Goal: Task Accomplishment & Management: Manage account settings

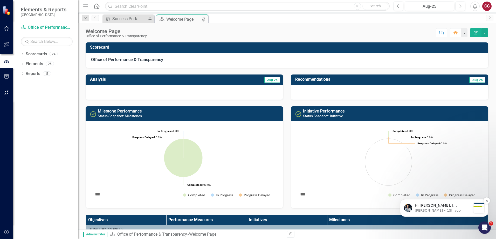
click at [458, 208] on p "Hi [PERSON_NAME], I apologize for the long wait, it's just me currently attendi…" at bounding box center [442, 205] width 56 height 5
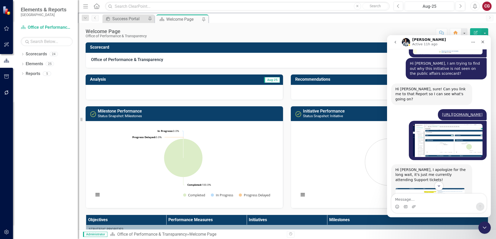
scroll to position [397, 0]
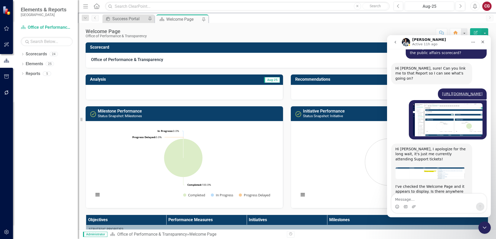
click at [439, 167] on img "Walter says…" at bounding box center [429, 173] width 69 height 12
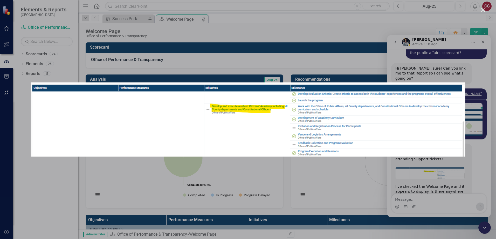
click at [307, 32] on div "Intercom messenger" at bounding box center [248, 119] width 496 height 239
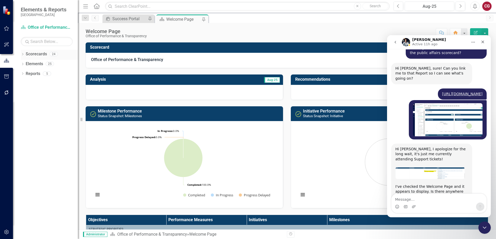
click at [22, 54] on icon "Dropdown" at bounding box center [23, 54] width 4 height 3
click at [483, 42] on icon "Close" at bounding box center [482, 42] width 4 height 4
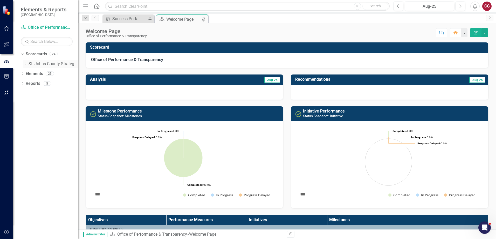
scroll to position [397, 0]
click at [26, 63] on icon "Dropdown" at bounding box center [25, 63] width 4 height 3
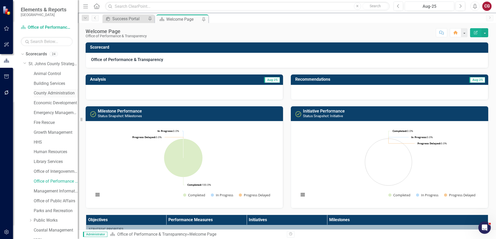
click at [44, 93] on link "County Administration" at bounding box center [56, 93] width 44 height 6
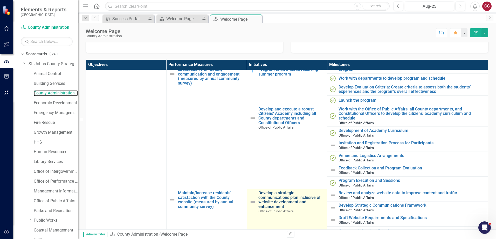
scroll to position [104, 0]
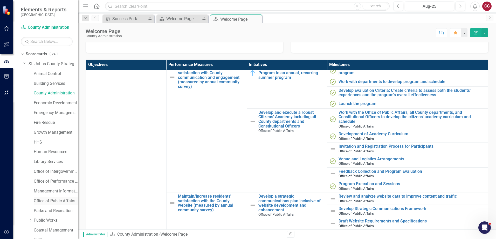
click at [48, 201] on link "Office of Public Affairs" at bounding box center [56, 202] width 44 height 6
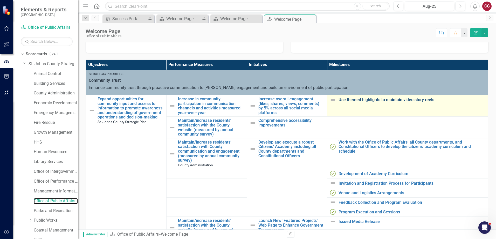
scroll to position [26, 0]
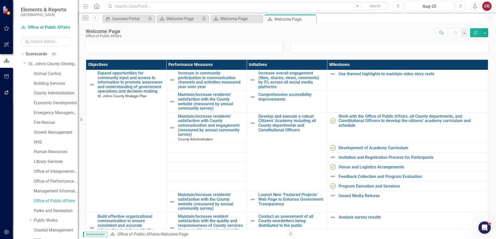
click at [50, 92] on link "County Administration" at bounding box center [56, 93] width 44 height 6
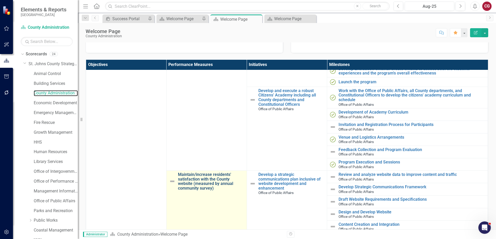
scroll to position [155, 0]
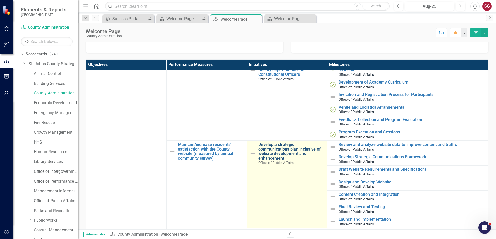
click at [269, 152] on link "Develop a strategic communications plan inclusive of website development and en…" at bounding box center [291, 152] width 66 height 18
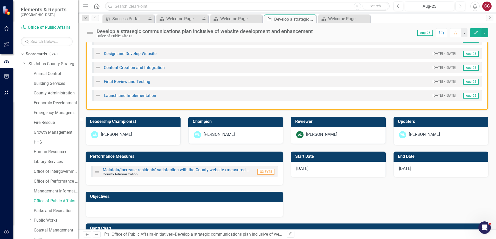
scroll to position [207, 0]
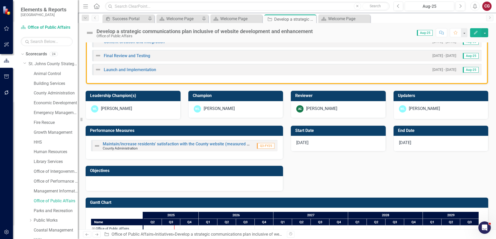
click at [174, 182] on div at bounding box center [184, 183] width 197 height 15
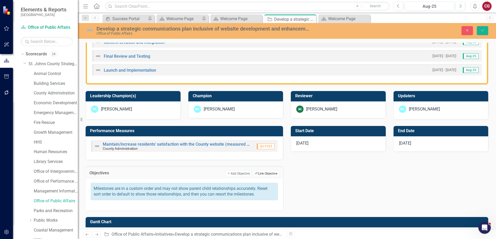
click at [259, 174] on button "Link Tag Link Objective" at bounding box center [266, 174] width 26 height 7
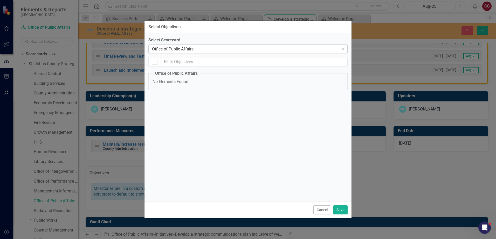
click at [209, 51] on div "Office of Public Affairs" at bounding box center [245, 49] width 186 height 6
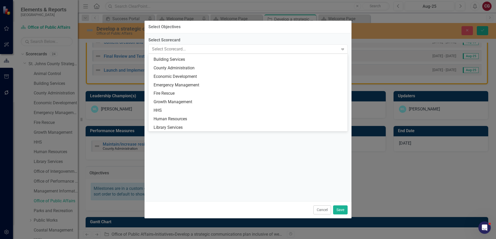
scroll to position [0, 0]
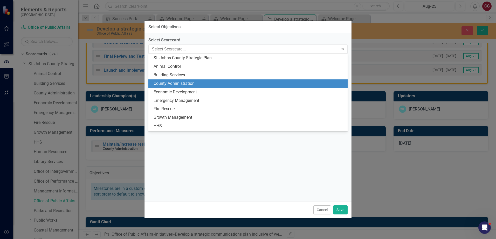
click at [199, 83] on div "County Administration" at bounding box center [248, 84] width 191 height 6
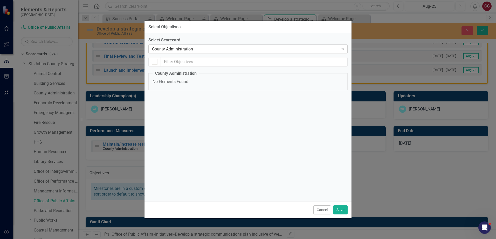
click at [202, 50] on div "County Administration" at bounding box center [245, 49] width 186 height 6
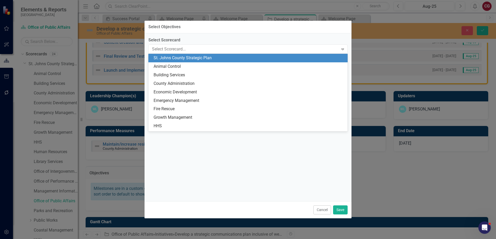
click at [199, 56] on div "St. Johns County Strategic Plan" at bounding box center [248, 58] width 191 height 6
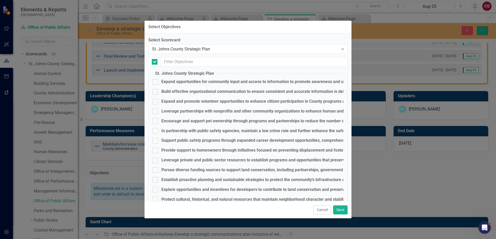
checkbox input "false"
click at [178, 91] on div "Build effective organizational communication to ensure consistent and accurate …" at bounding box center [275, 92] width 228 height 6
click at [156, 91] on input "Build effective organizational communication to ensure consistent and accurate …" at bounding box center [153, 90] width 3 height 3
checkbox input "true"
click at [343, 209] on button "Save" at bounding box center [340, 210] width 15 height 9
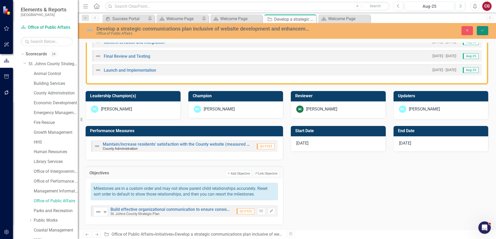
click at [481, 30] on icon "Save" at bounding box center [482, 31] width 5 height 4
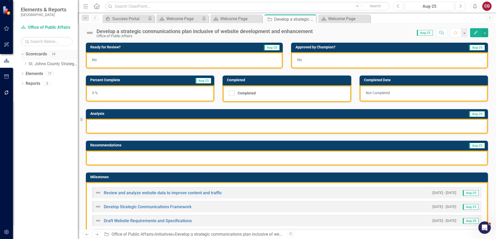
click at [24, 54] on div "Dropdown" at bounding box center [23, 55] width 4 height 3
click at [23, 54] on icon "Dropdown" at bounding box center [23, 54] width 4 height 3
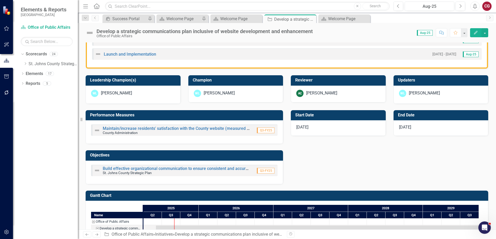
scroll to position [233, 0]
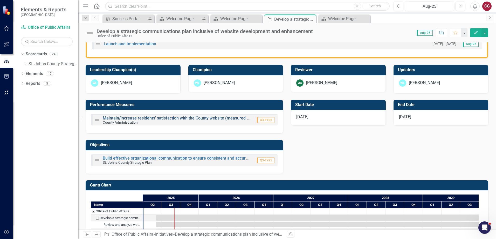
click at [133, 118] on link "Maintain/increase residents' satisfaction with the County website (measured by …" at bounding box center [202, 118] width 199 height 5
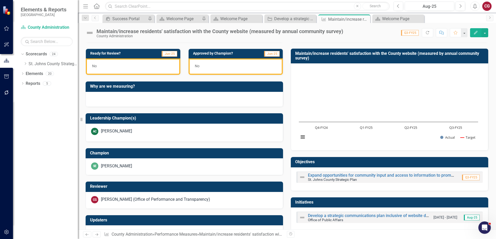
scroll to position [139, 0]
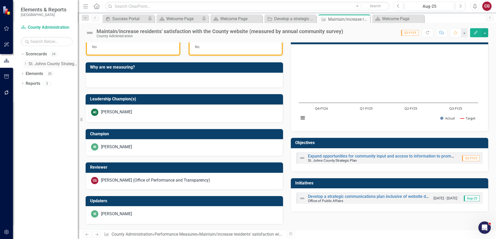
click at [25, 63] on icon "Dropdown" at bounding box center [25, 63] width 4 height 3
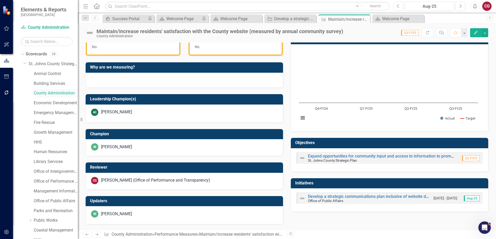
click at [51, 93] on link "County Administration" at bounding box center [56, 93] width 44 height 6
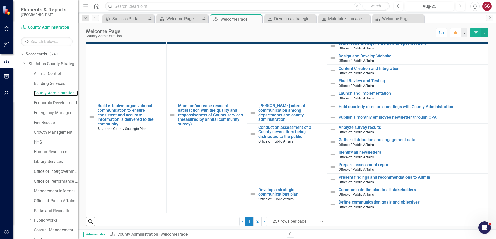
scroll to position [285, 0]
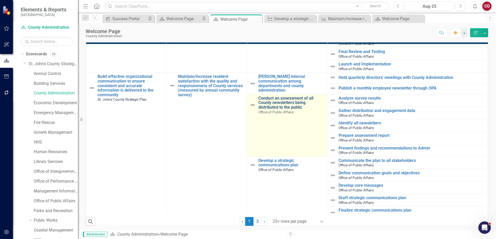
click at [280, 100] on link "Conduct an assessment of all County newsletters being distributed to the public" at bounding box center [291, 103] width 66 height 14
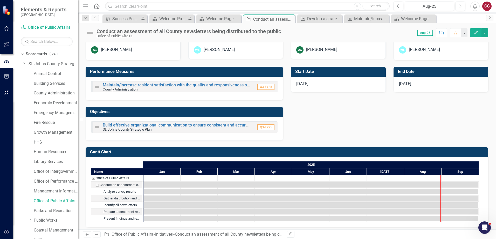
scroll to position [242, 0]
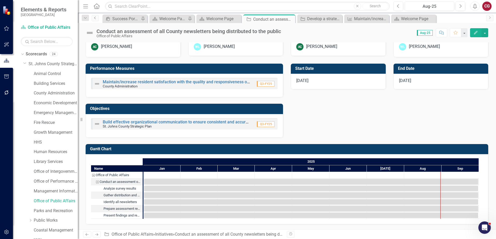
click at [97, 19] on icon "Previous" at bounding box center [95, 17] width 4 height 3
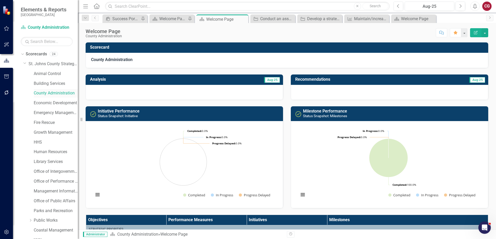
click at [50, 94] on link "County Administration" at bounding box center [56, 93] width 44 height 6
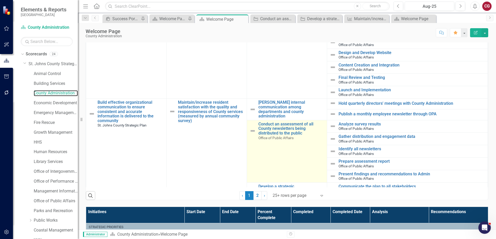
scroll to position [285, 0]
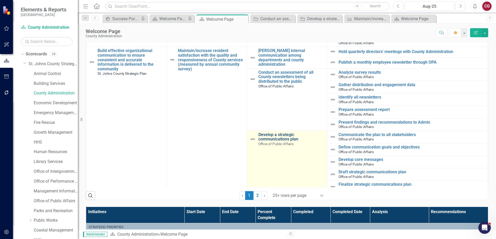
click at [273, 135] on link "Develop a strategic communications plan" at bounding box center [291, 137] width 66 height 9
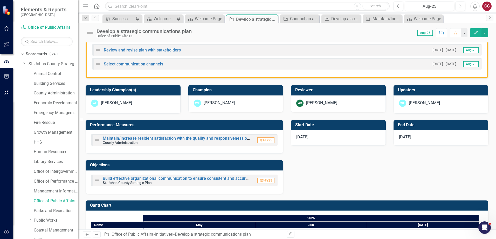
scroll to position [281, 0]
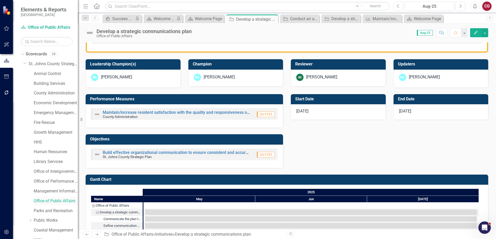
click at [51, 201] on link "Office of Public Affairs" at bounding box center [56, 202] width 44 height 6
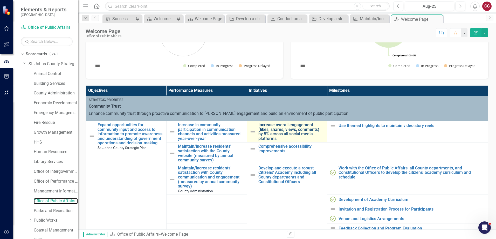
scroll to position [26, 0]
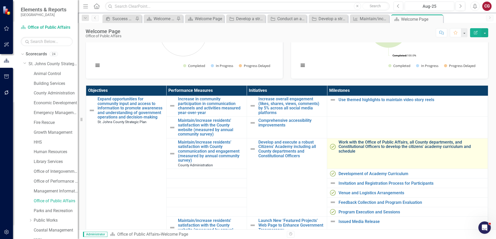
click at [418, 147] on link "Work with the Office of Public Affairs, all County departments, and Constitutio…" at bounding box center [411, 147] width 146 height 14
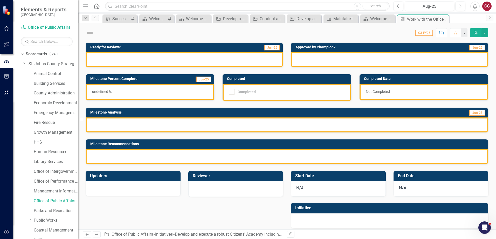
checkbox input "true"
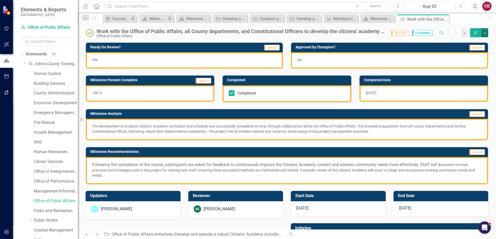
click at [485, 34] on button "button" at bounding box center [484, 32] width 7 height 9
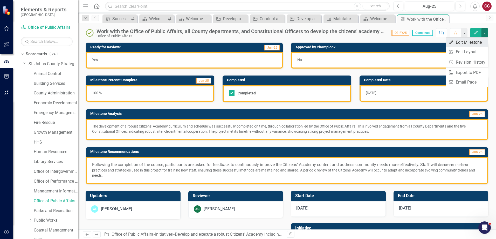
click at [472, 42] on link "Edit Edit Milestone" at bounding box center [467, 43] width 42 height 10
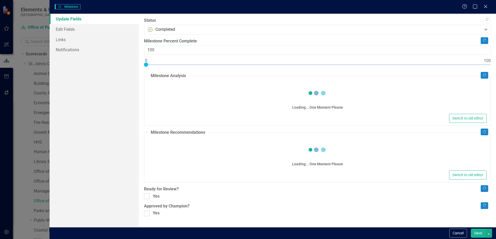
checkbox input "true"
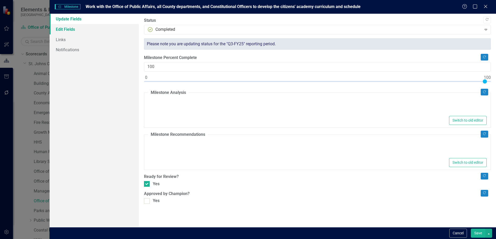
type textarea "<p>The development of a robust Citizens' Academy curriculum and schedule was su…"
type textarea "<p><span style="font-size: 1rem;">Following the completion of the course, parti…"
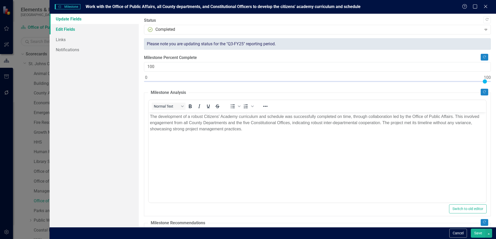
click at [66, 29] on link "Edit Fields" at bounding box center [94, 29] width 89 height 10
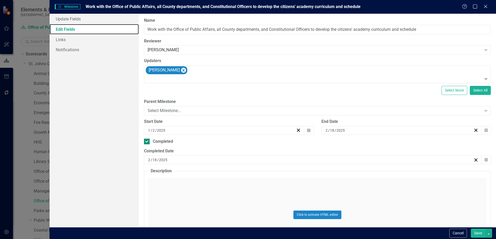
scroll to position [50, 0]
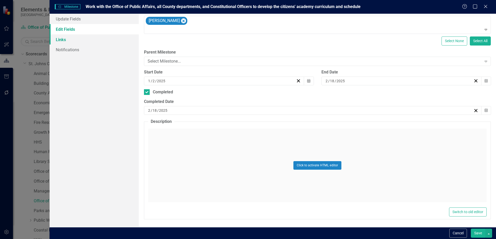
click at [58, 39] on link "Links" at bounding box center [94, 39] width 89 height 10
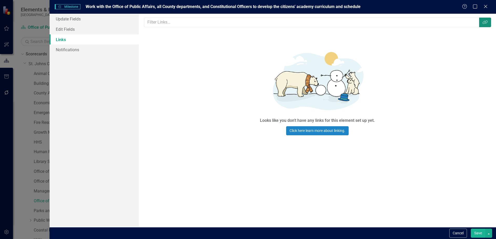
click at [485, 25] on button "Link Tag" at bounding box center [485, 23] width 12 height 10
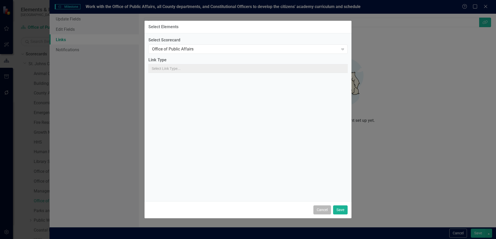
click at [321, 210] on button "Cancel" at bounding box center [322, 210] width 18 height 9
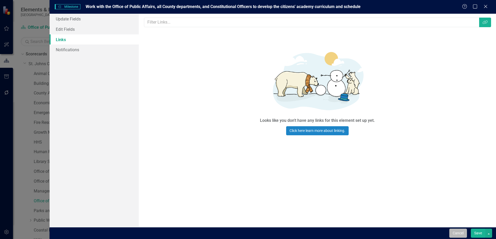
click at [460, 233] on button "Cancel" at bounding box center [458, 233] width 18 height 9
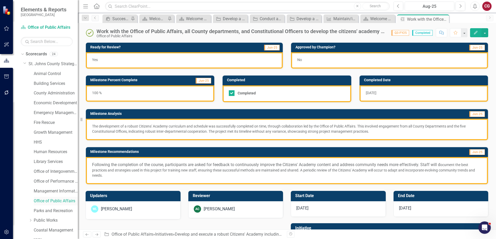
click at [51, 200] on link "Office of Public Affairs" at bounding box center [56, 202] width 44 height 6
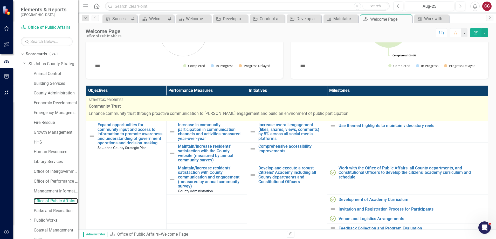
scroll to position [26, 0]
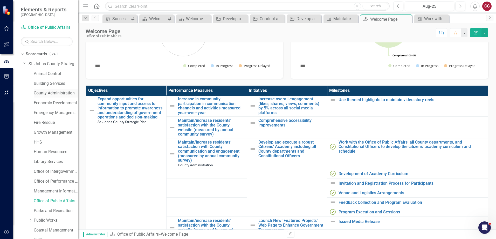
click at [48, 93] on link "County Administration" at bounding box center [56, 93] width 44 height 6
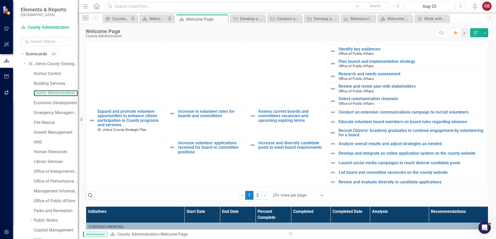
scroll to position [207, 0]
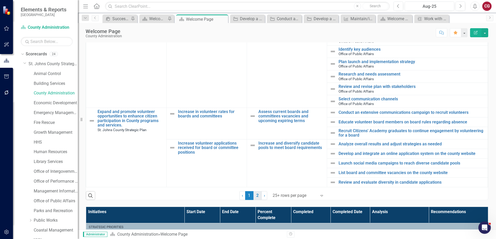
click at [255, 196] on link "2" at bounding box center [257, 196] width 8 height 9
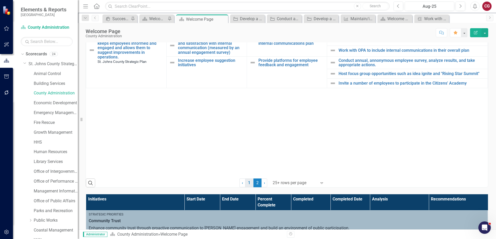
click at [249, 185] on link "1" at bounding box center [249, 183] width 8 height 9
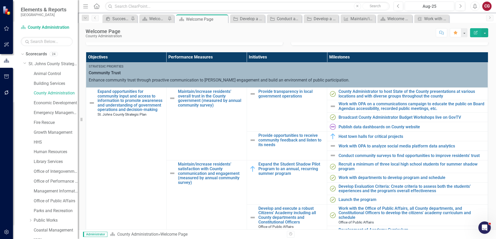
scroll to position [155, 0]
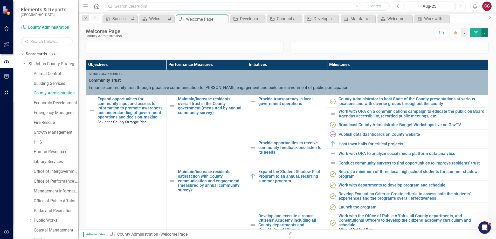
click at [485, 32] on button "button" at bounding box center [484, 32] width 7 height 9
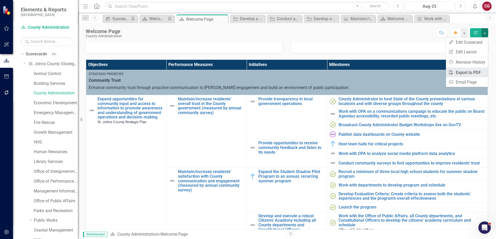
click at [466, 71] on link "PDF Export to PDF" at bounding box center [467, 73] width 42 height 10
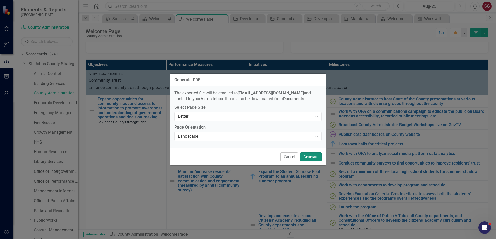
click at [308, 160] on button "Generate" at bounding box center [311, 157] width 22 height 9
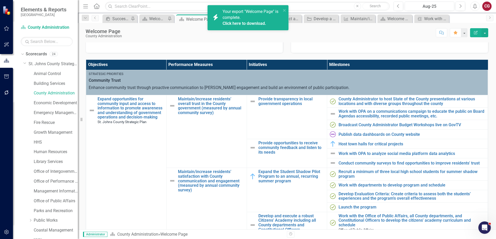
click at [245, 19] on div "Your export "Welcome Page" is complete. Click here to download." at bounding box center [251, 18] width 59 height 18
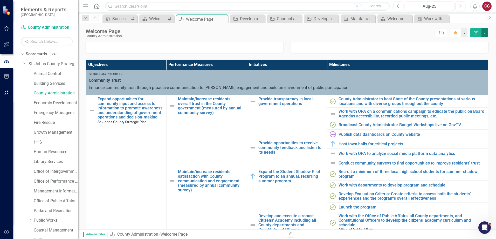
click at [486, 33] on button "button" at bounding box center [484, 32] width 7 height 9
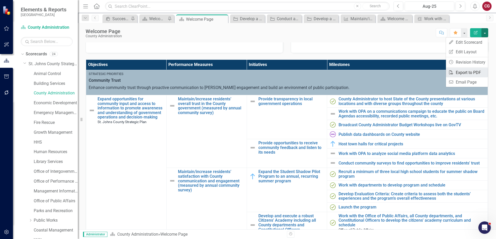
click at [470, 72] on link "PDF Export to PDF" at bounding box center [467, 73] width 42 height 10
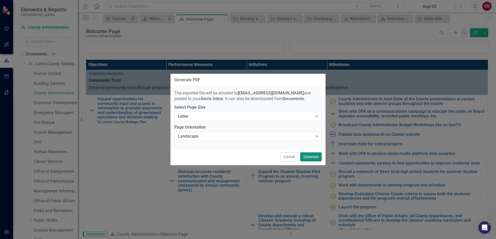
click at [317, 158] on button "Generate" at bounding box center [311, 157] width 22 height 9
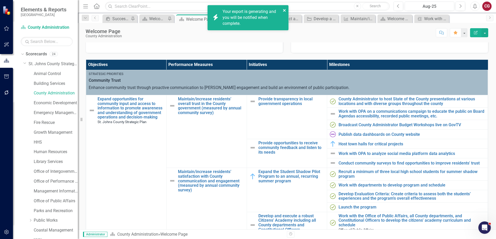
click at [283, 11] on icon "close" at bounding box center [284, 10] width 4 height 4
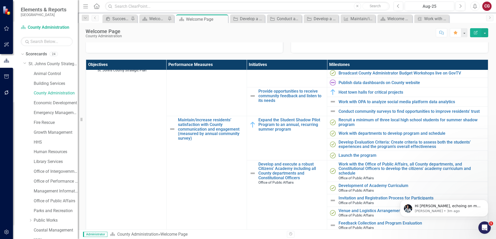
scroll to position [424, 0]
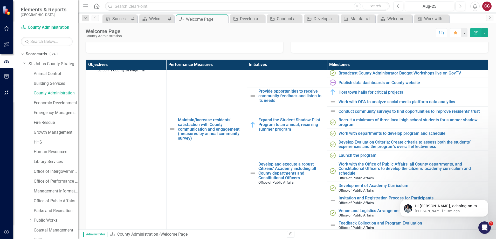
click at [12, 27] on button "button" at bounding box center [7, 28] width 12 height 11
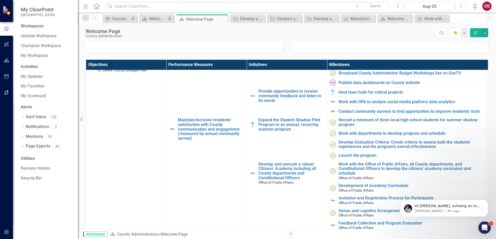
click at [3, 228] on button "button" at bounding box center [7, 232] width 12 height 11
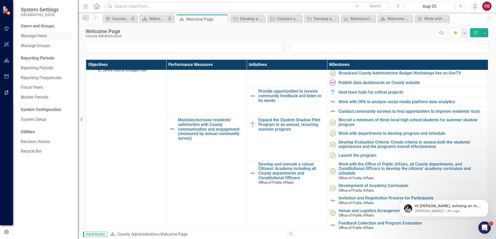
click at [33, 34] on link "Manage Users" at bounding box center [47, 36] width 52 height 6
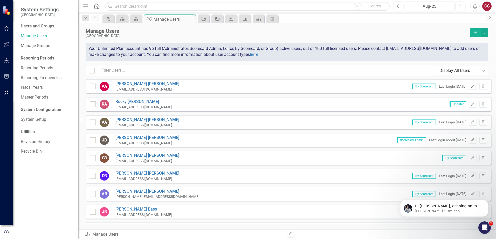
click at [151, 69] on input "text" at bounding box center [267, 71] width 338 height 10
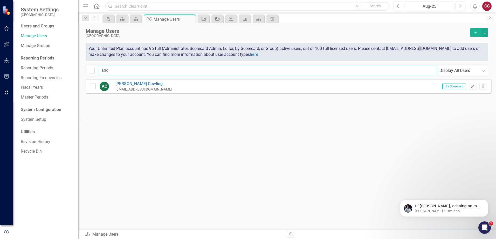
type input "ang"
click at [471, 87] on icon "Edit" at bounding box center [472, 86] width 4 height 3
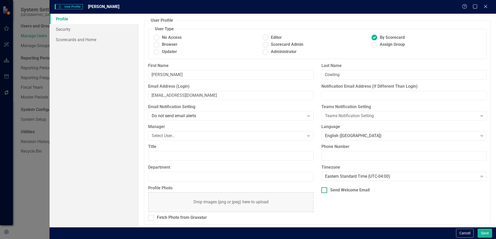
click at [324, 191] on div at bounding box center [324, 191] width 6 height 6
click at [324, 191] on input "Send Welcome Email" at bounding box center [322, 189] width 3 height 3
checkbox input "true"
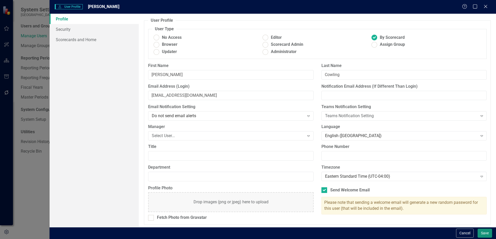
click at [478, 231] on button "Save" at bounding box center [484, 233] width 15 height 9
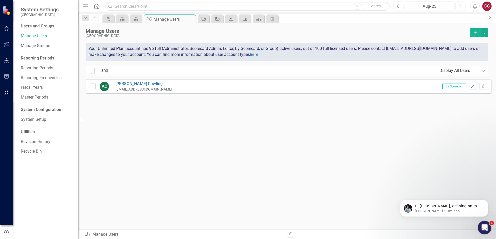
click at [485, 225] on icon "Open Intercom Messenger" at bounding box center [483, 227] width 9 height 9
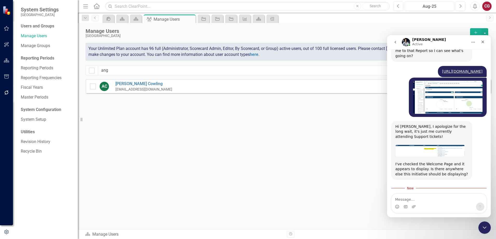
scroll to position [436, 0]
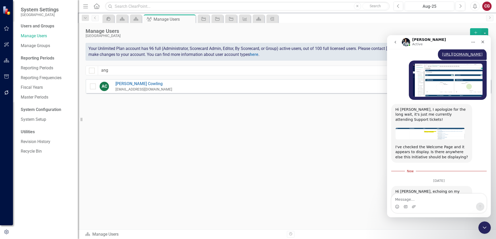
click at [424, 197] on textarea "Message…" at bounding box center [438, 198] width 95 height 9
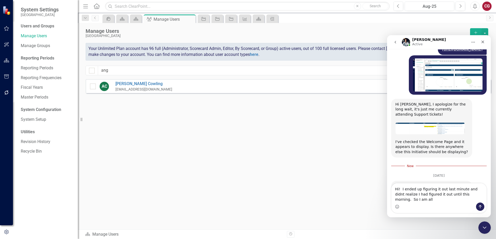
scroll to position [447, 0]
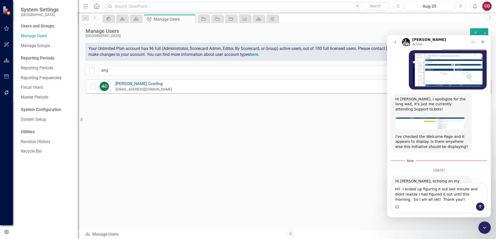
type textarea "Hi! I ended up figuring it out last minute and didnt realize I had figured it o…"
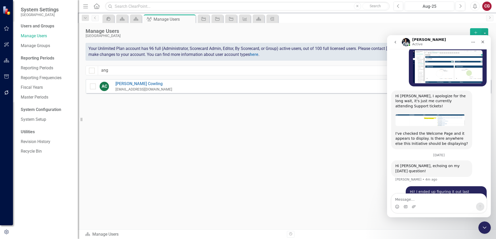
click at [346, 107] on div "AC [PERSON_NAME] [EMAIL_ADDRESS][DOMAIN_NAME] By Scorecard Edit Trash" at bounding box center [288, 94] width 405 height 31
click at [484, 42] on icon "Close" at bounding box center [482, 42] width 4 height 4
